Goal: Use online tool/utility: Utilize a website feature to perform a specific function

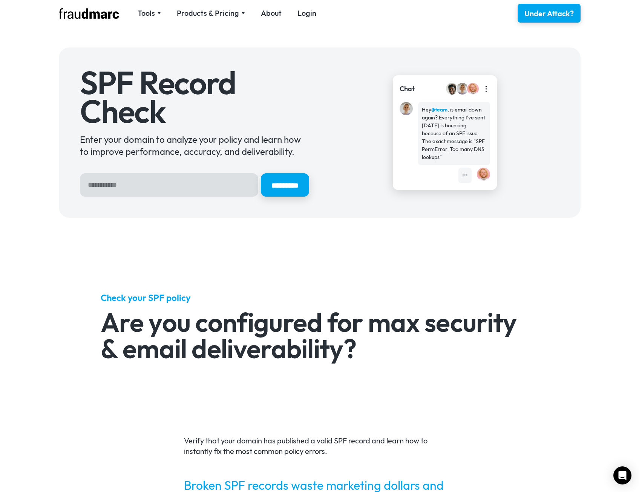
click at [182, 190] on input "Hero Sign Up Form" at bounding box center [169, 184] width 178 height 23
type input "********"
click at [261, 173] on input "*********" at bounding box center [285, 184] width 48 height 23
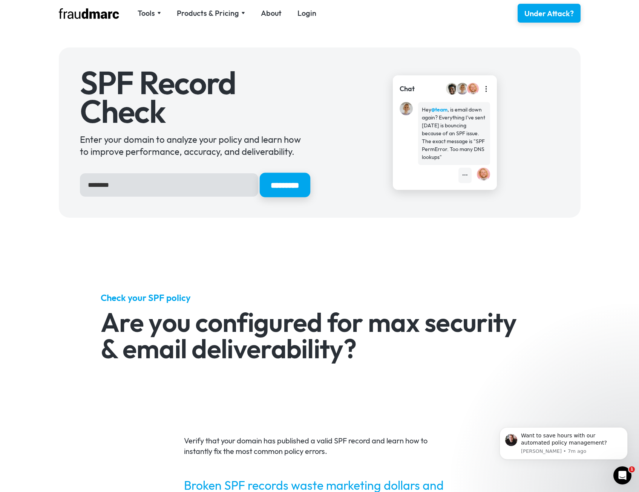
click at [291, 188] on input "*********" at bounding box center [284, 185] width 50 height 24
